Goal: Information Seeking & Learning: Understand process/instructions

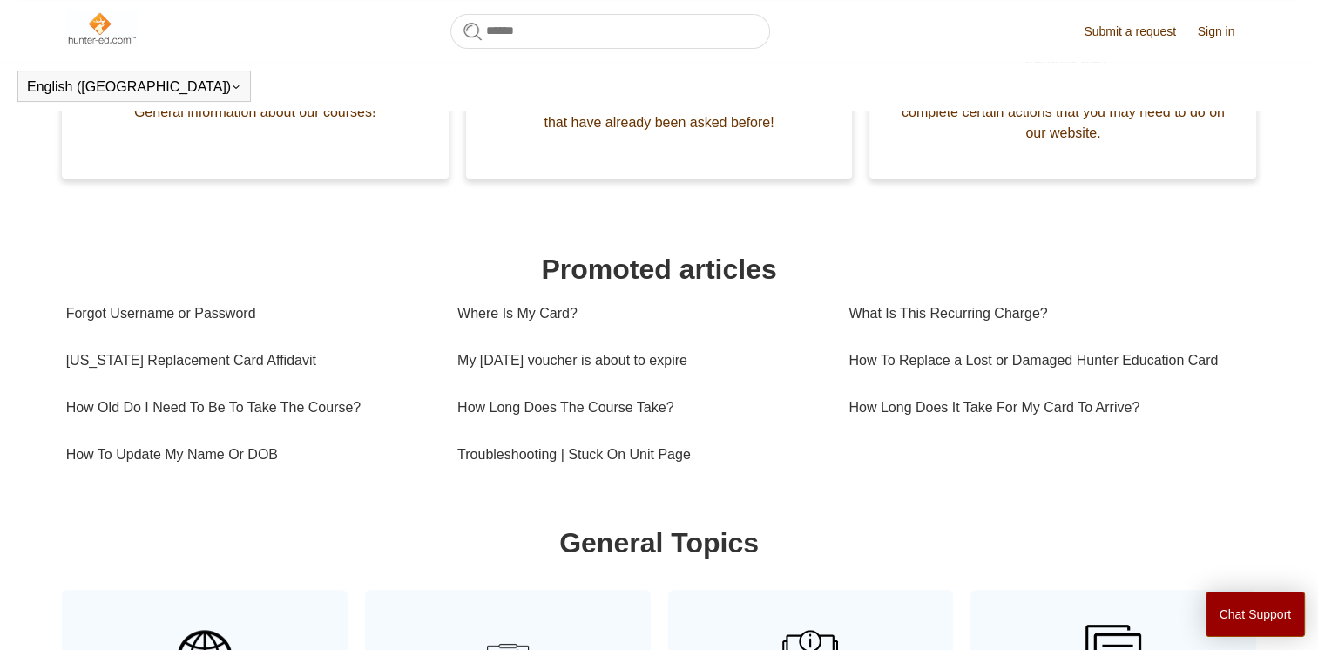
scroll to position [474, 0]
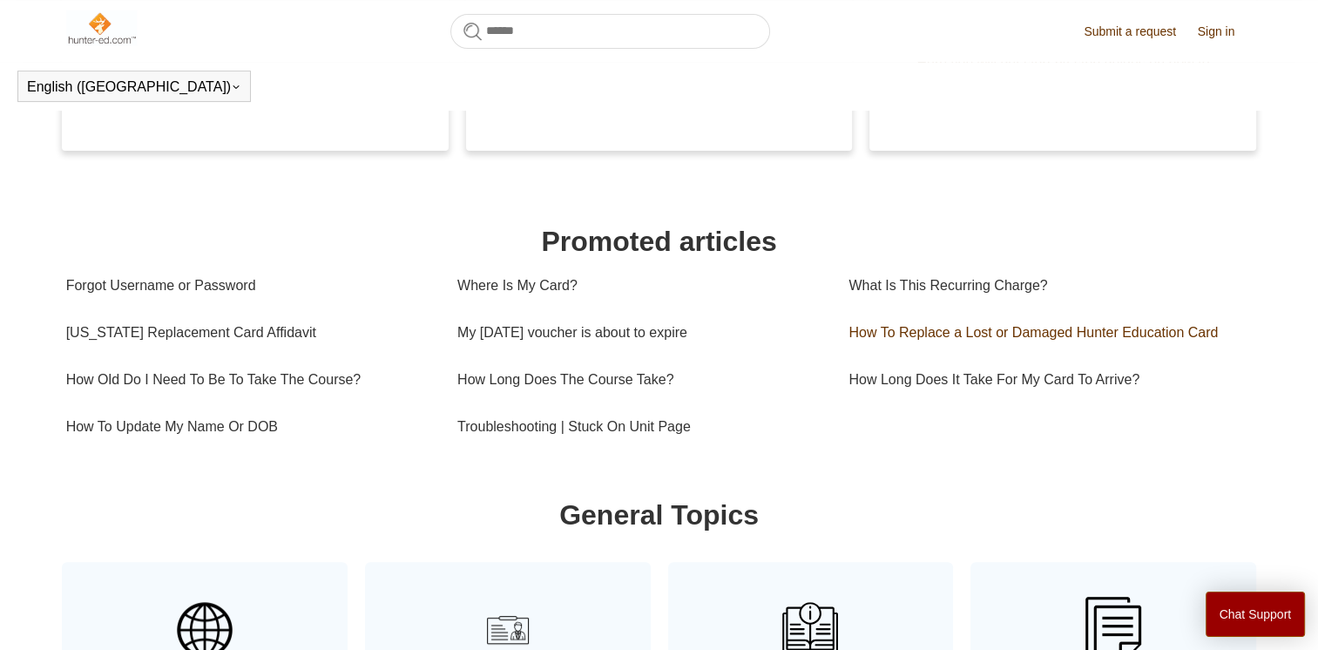
click at [960, 334] on link "How To Replace a Lost or Damaged Hunter Education Card" at bounding box center [1043, 332] width 391 height 47
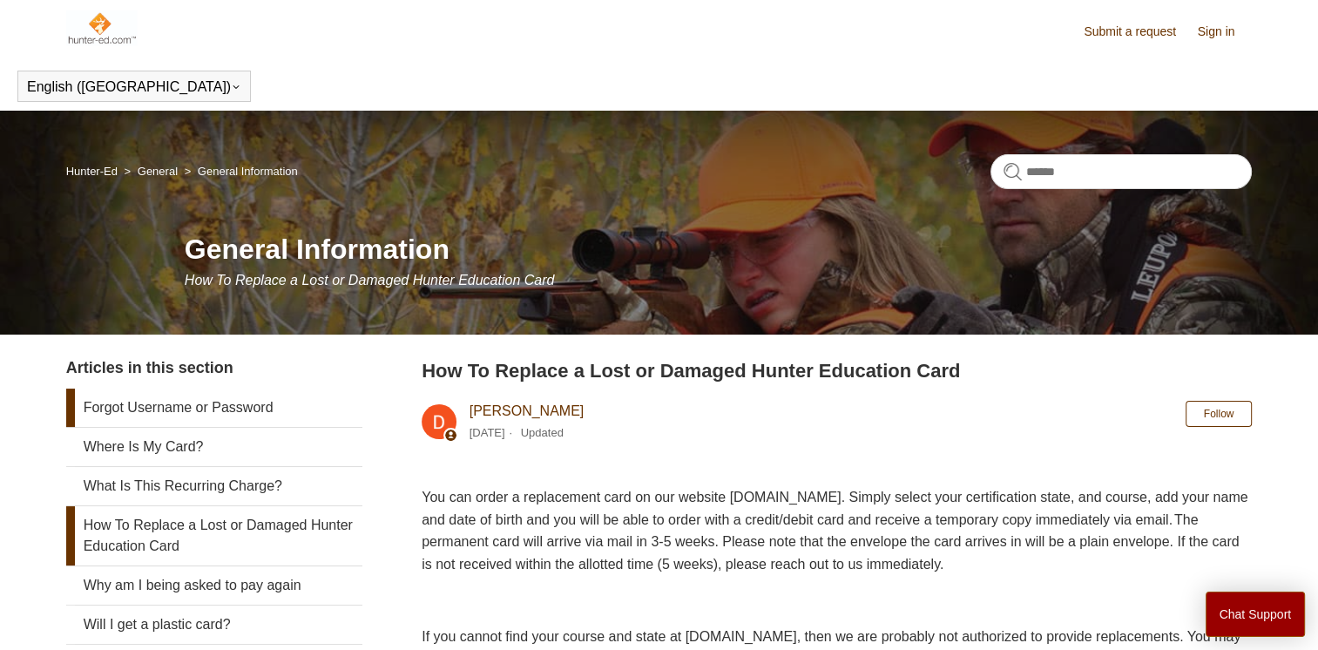
click at [121, 411] on link "Forgot Username or Password" at bounding box center [214, 407] width 296 height 38
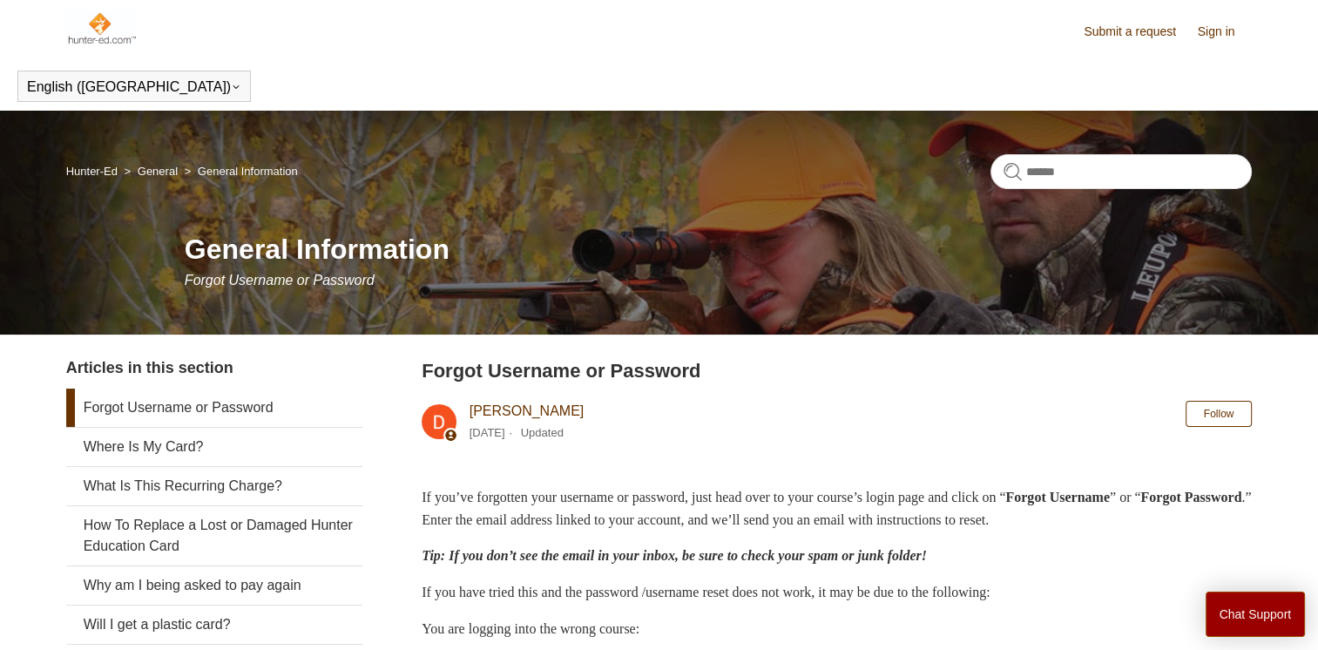
click at [1211, 29] on link "Sign in" at bounding box center [1225, 32] width 55 height 18
